Goal: Task Accomplishment & Management: Use online tool/utility

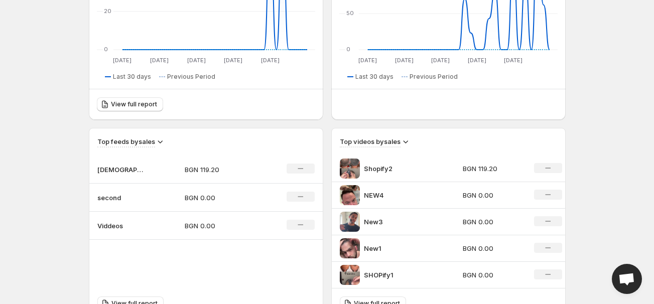
scroll to position [189, 0]
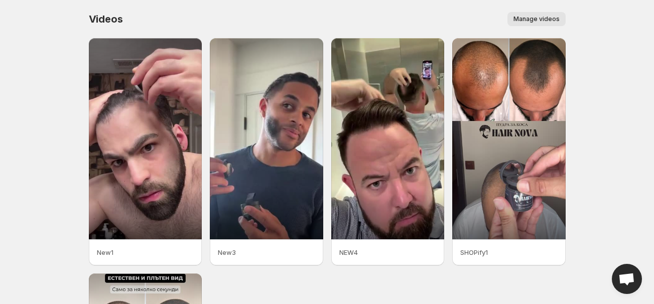
click at [548, 20] on span "Manage videos" at bounding box center [536, 19] width 46 height 8
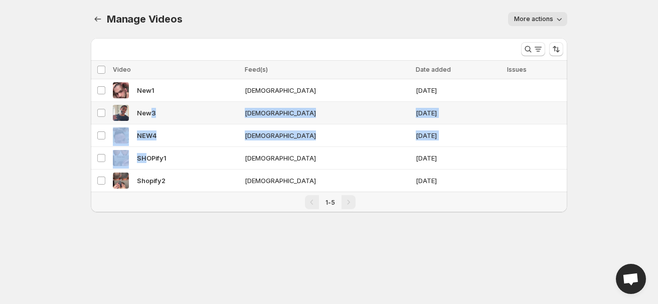
drag, startPoint x: 147, startPoint y: 157, endPoint x: 157, endPoint y: 118, distance: 40.4
click at [152, 115] on tbody "Select video New1 [DEMOGRAPHIC_DATA] [DATE] Select video New3 [DEMOGRAPHIC_DATA…" at bounding box center [329, 135] width 477 height 113
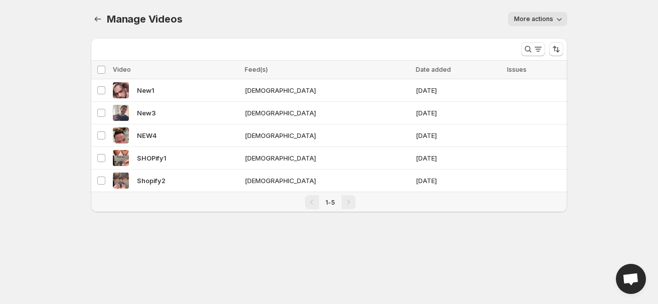
drag, startPoint x: 290, startPoint y: 282, endPoint x: 271, endPoint y: 225, distance: 60.4
click at [290, 282] on body "Home Feeds Videos Subscription Settings Manage Videos. This page is ready Manag…" at bounding box center [329, 152] width 658 height 304
click at [94, 13] on button "Manage Videos" at bounding box center [98, 19] width 14 height 14
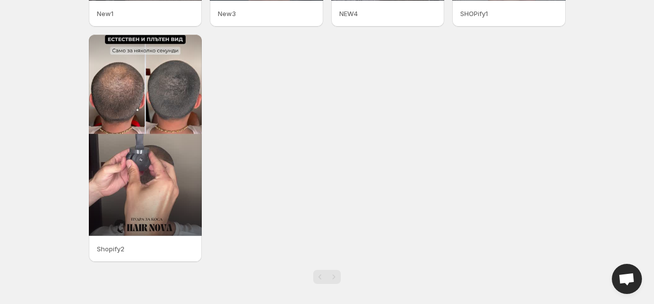
scroll to position [242, 0]
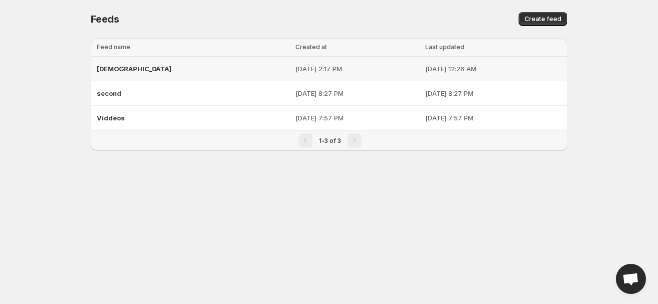
click at [107, 71] on span "[DEMOGRAPHIC_DATA]" at bounding box center [134, 69] width 75 height 8
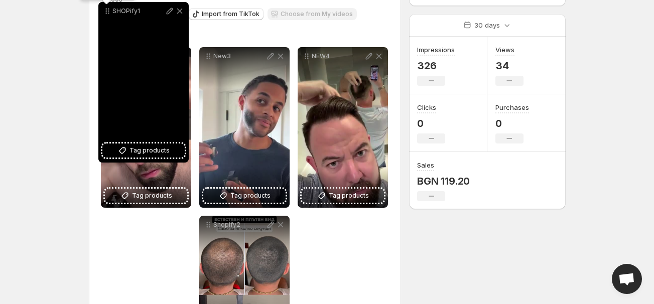
scroll to position [15, 0]
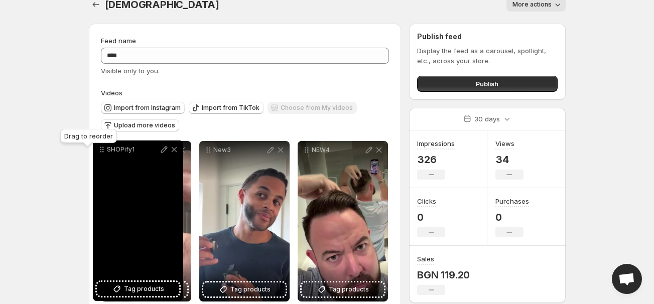
drag, startPoint x: 110, startPoint y: 151, endPoint x: 101, endPoint y: 150, distance: 9.2
click at [102, 150] on icon at bounding box center [103, 150] width 2 height 2
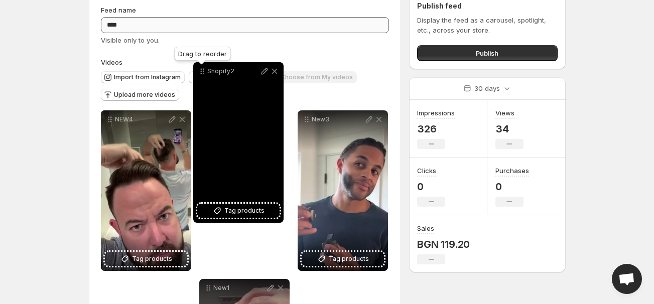
scroll to position [0, 0]
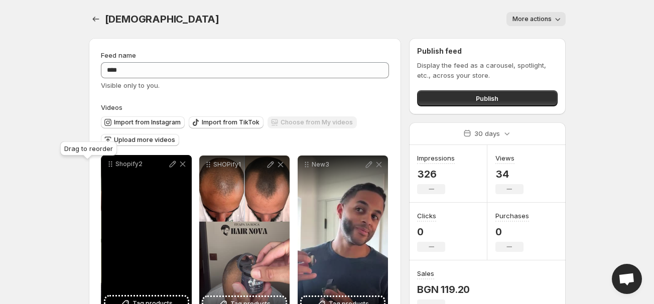
drag, startPoint x: 209, startPoint y: 182, endPoint x: 111, endPoint y: 165, distance: 99.3
click at [111, 165] on icon at bounding box center [112, 165] width 2 height 2
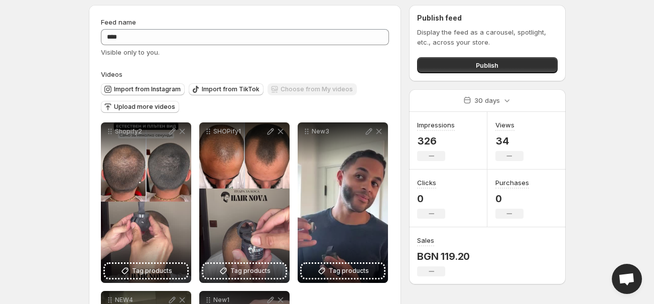
scroll to position [22, 0]
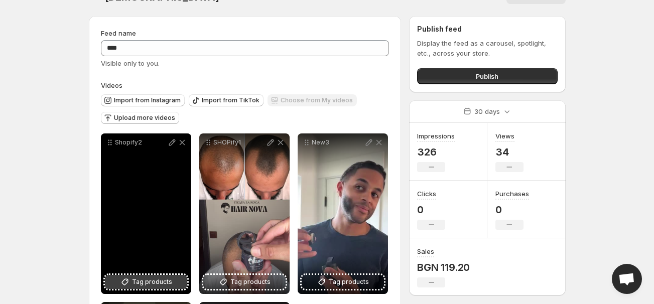
click at [140, 282] on span "Tag products" at bounding box center [152, 282] width 40 height 10
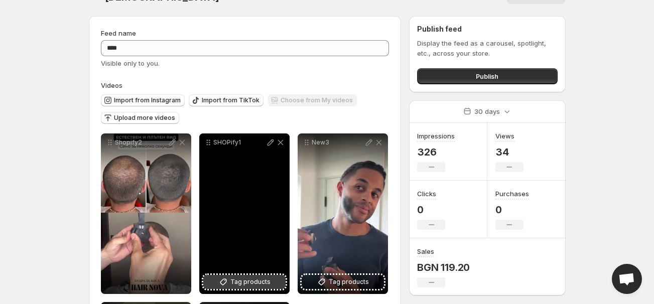
click at [235, 281] on span "Tag products" at bounding box center [250, 282] width 40 height 10
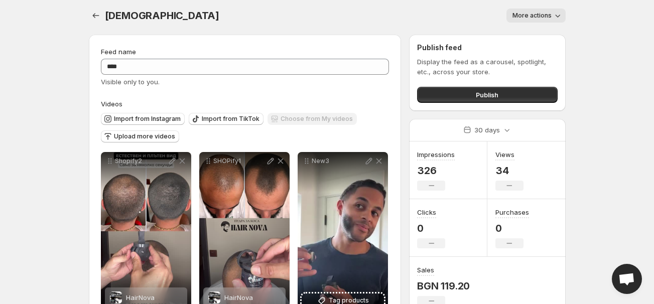
scroll to position [0, 0]
